Goal: Check status: Check status

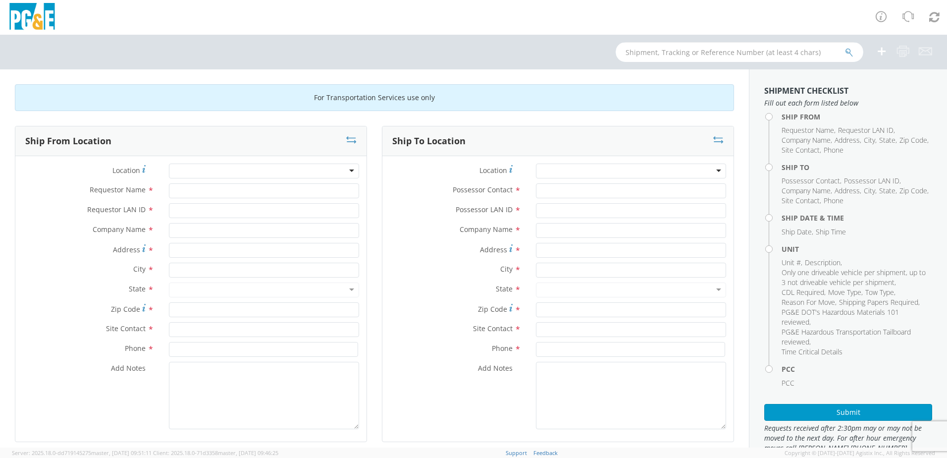
click at [702, 50] on input "text" at bounding box center [740, 52] width 248 height 20
click at [845, 47] on button "submit" at bounding box center [849, 53] width 8 height 12
click at [623, 53] on div at bounding box center [740, 52] width 248 height 20
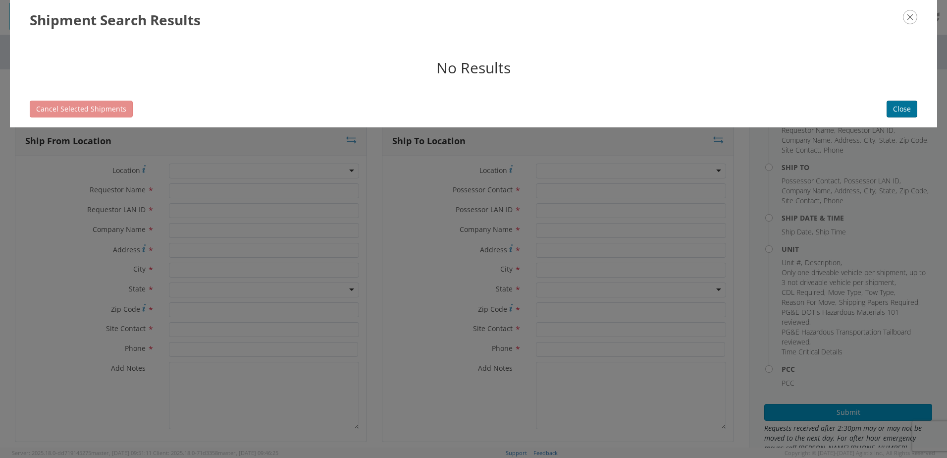
click at [901, 112] on button "Close" at bounding box center [902, 109] width 31 height 17
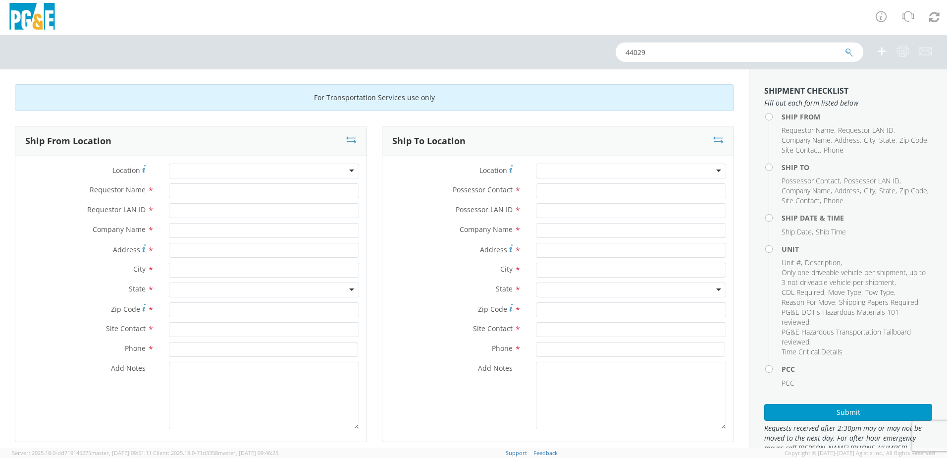
click at [625, 53] on input "44029" at bounding box center [740, 52] width 248 height 20
type input "B44029"
click at [845, 47] on button "submit" at bounding box center [849, 53] width 8 height 12
click at [669, 55] on input "text" at bounding box center [740, 52] width 248 height 20
type input "b38385"
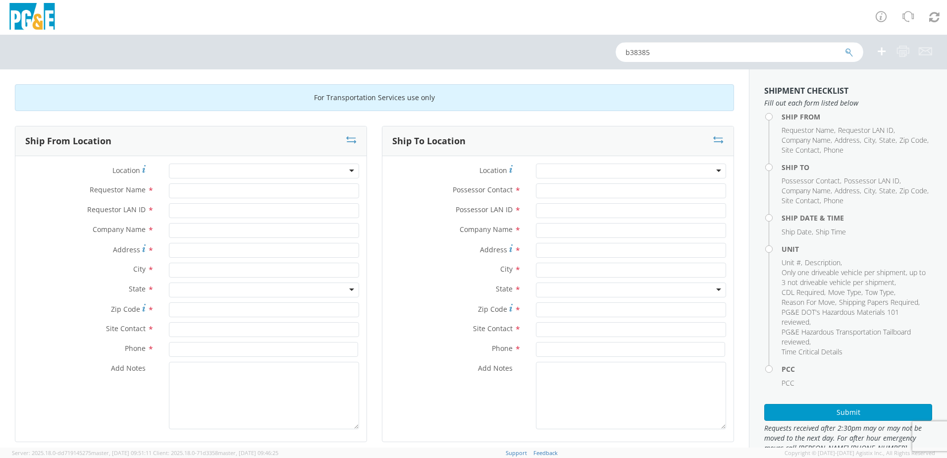
click at [845, 47] on button "submit" at bounding box center [849, 53] width 8 height 12
